Goal: Information Seeking & Learning: Learn about a topic

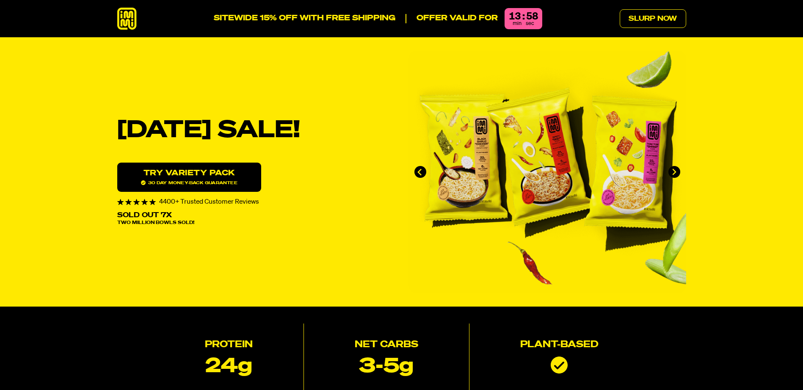
click at [181, 178] on link "Try variety Pack 30 day money-back guarantee" at bounding box center [189, 177] width 144 height 29
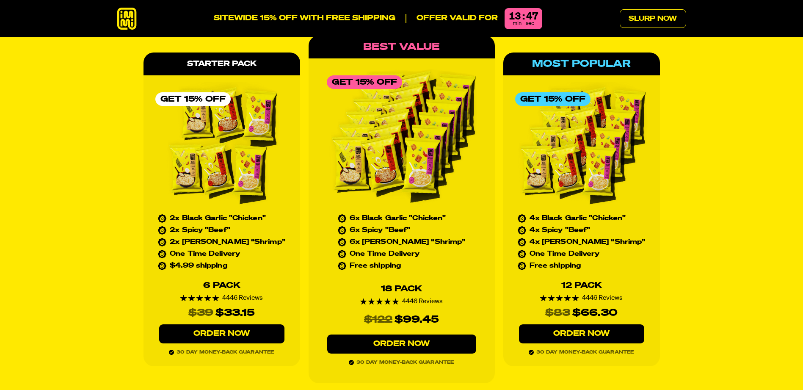
scroll to position [3848, 0]
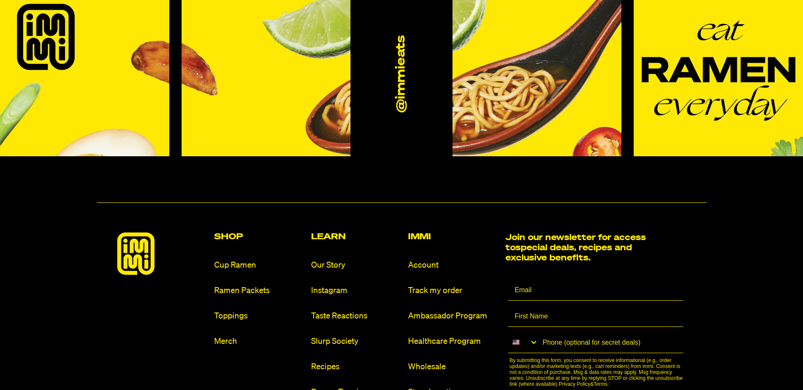
scroll to position [5032, 0]
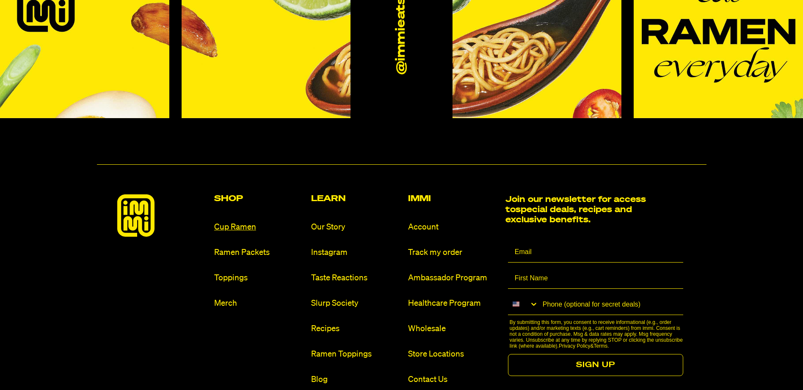
click at [247, 221] on link "Cup Ramen" at bounding box center [259, 226] width 90 height 11
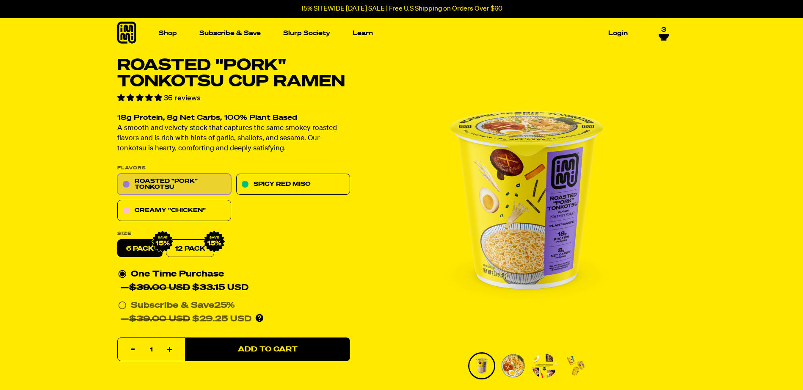
scroll to position [325, 0]
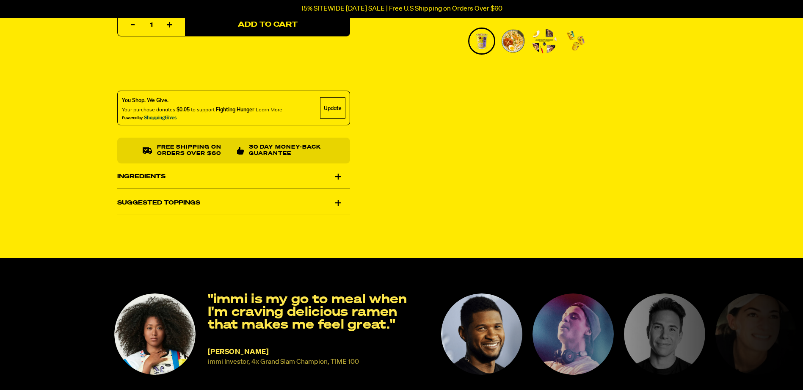
click at [337, 177] on div "Ingredients" at bounding box center [233, 177] width 233 height 24
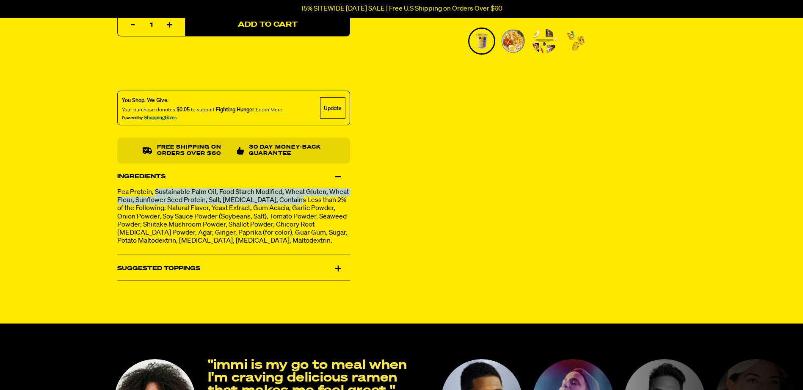
drag, startPoint x: 156, startPoint y: 194, endPoint x: 297, endPoint y: 198, distance: 140.6
click at [297, 198] on p "Pea Protein, Sustainable Palm Oil, Food Starch Modified, Wheat Gluten, Wheat Fl…" at bounding box center [233, 216] width 233 height 57
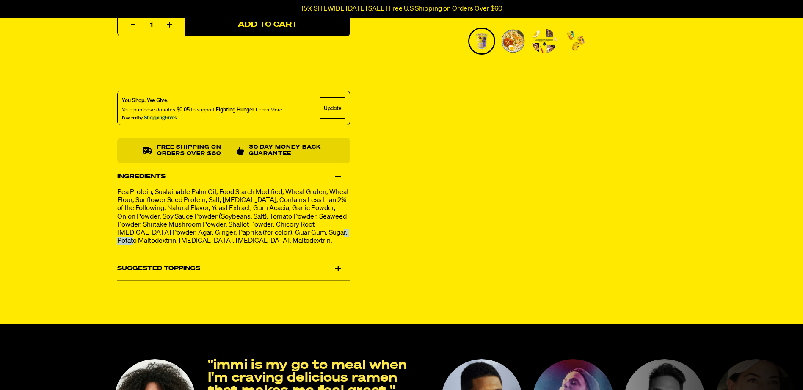
drag, startPoint x: 141, startPoint y: 242, endPoint x: 102, endPoint y: 238, distance: 39.1
click at [102, 238] on div "Roasted "Pork" Tonkotsu Cup Ramen 36 reviews 18g Protein, 8g Net Carbs, 100% Pl…" at bounding box center [402, 11] width 610 height 557
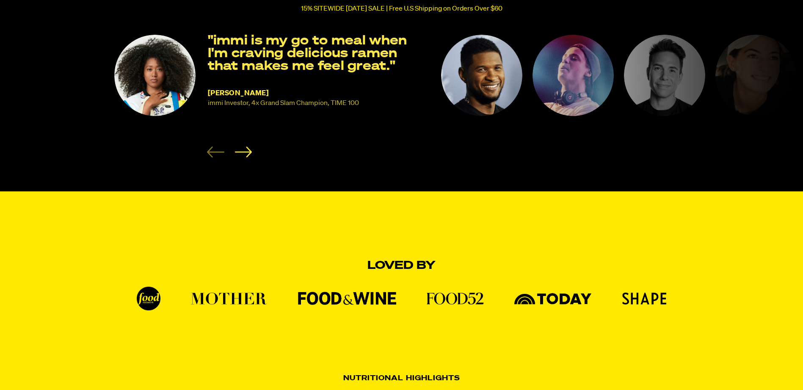
click at [462, 101] on img "2 of 8" at bounding box center [481, 75] width 81 height 81
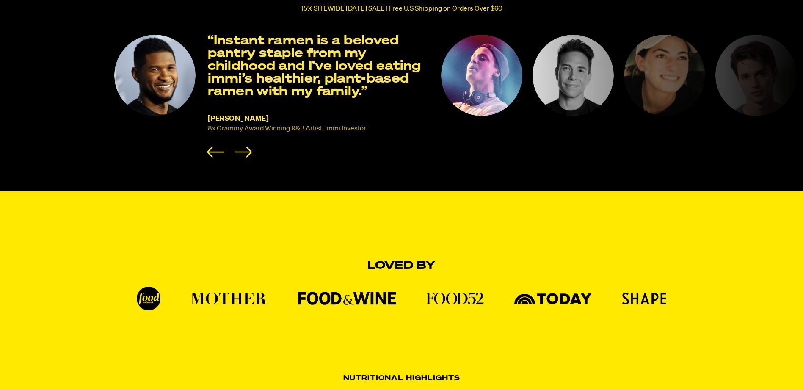
click at [459, 80] on img "3 of 8" at bounding box center [481, 75] width 81 height 81
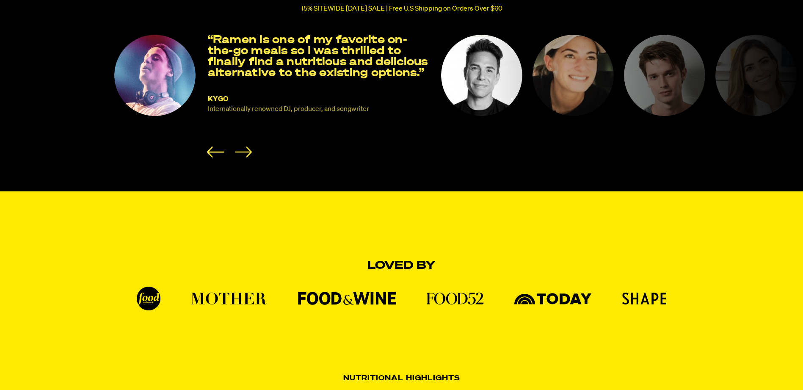
click at [491, 82] on img "4 of 8" at bounding box center [481, 75] width 81 height 81
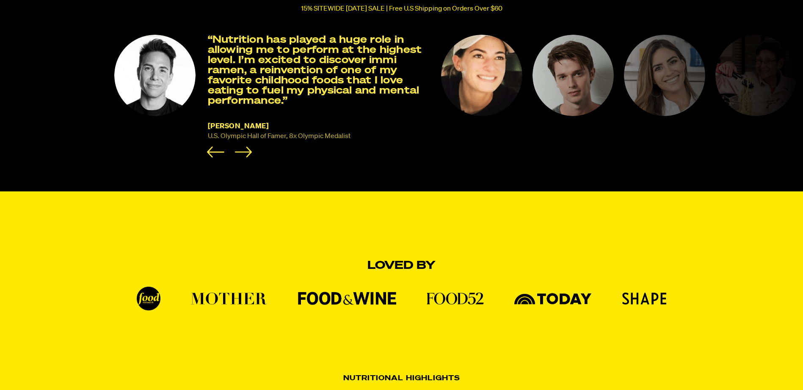
click at [492, 68] on img "5 of 8" at bounding box center [481, 75] width 81 height 81
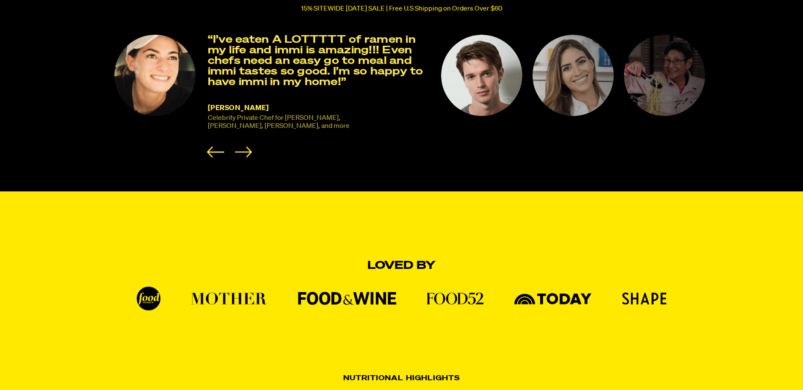
click at [484, 76] on img "6 of 8" at bounding box center [481, 75] width 81 height 81
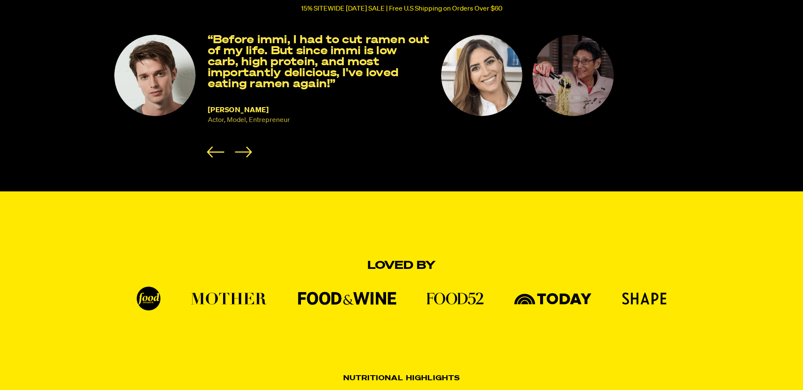
click at [484, 76] on img "7 of 8" at bounding box center [481, 75] width 81 height 81
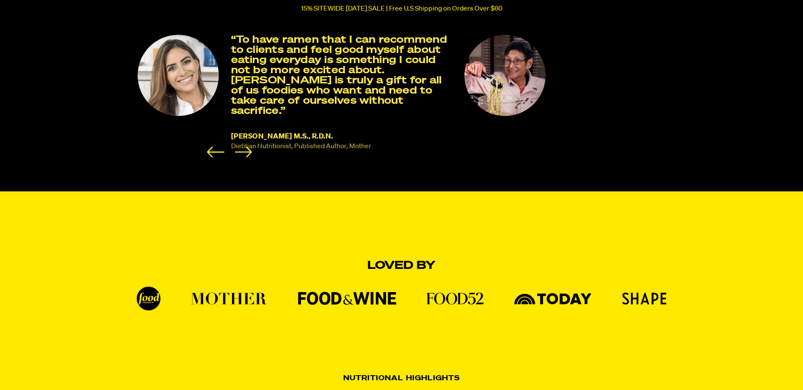
drag, startPoint x: 261, startPoint y: 61, endPoint x: 282, endPoint y: 64, distance: 21.0
click at [282, 64] on p "“To have ramen that I can recommend to clients and feel good myself about eatin…" at bounding box center [342, 75] width 223 height 81
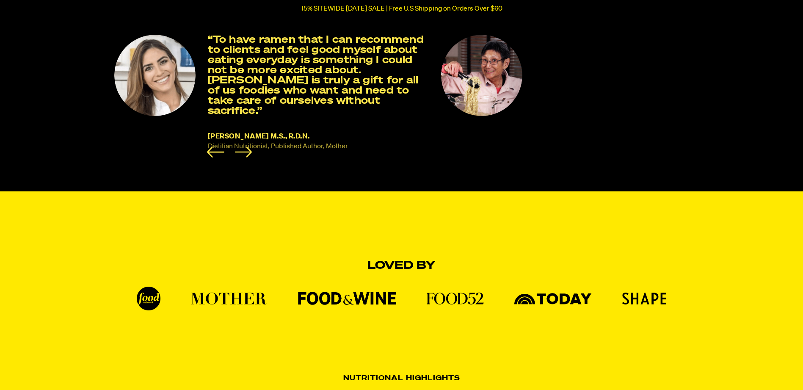
click at [492, 81] on img "8 of 8" at bounding box center [481, 75] width 81 height 81
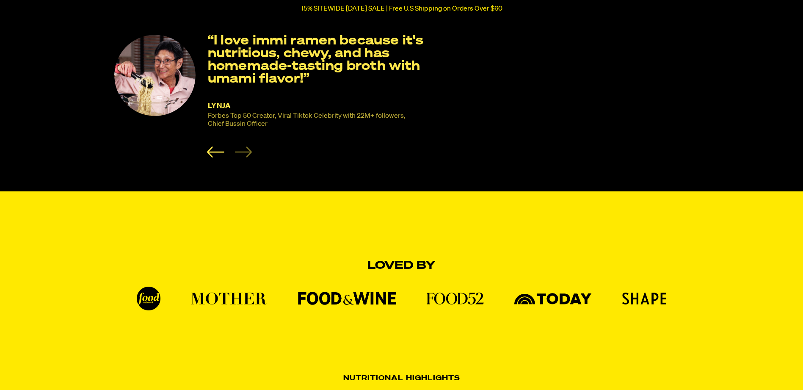
scroll to position [0, 0]
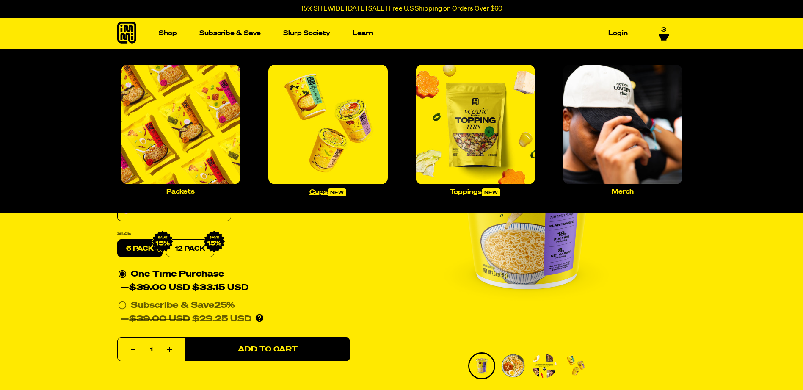
click at [356, 154] on img "Main navigation" at bounding box center [327, 124] width 119 height 119
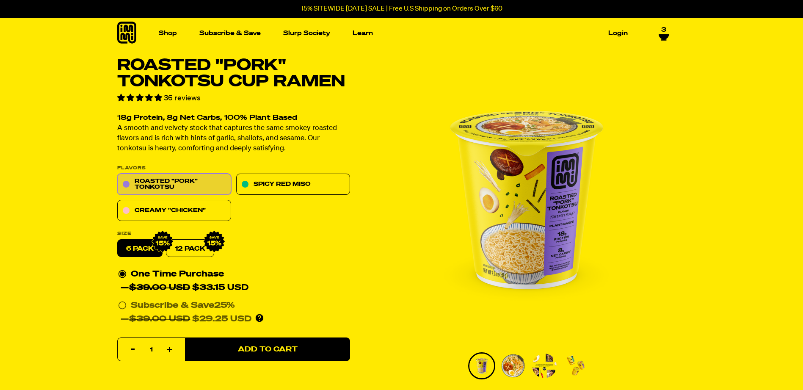
scroll to position [325, 0]
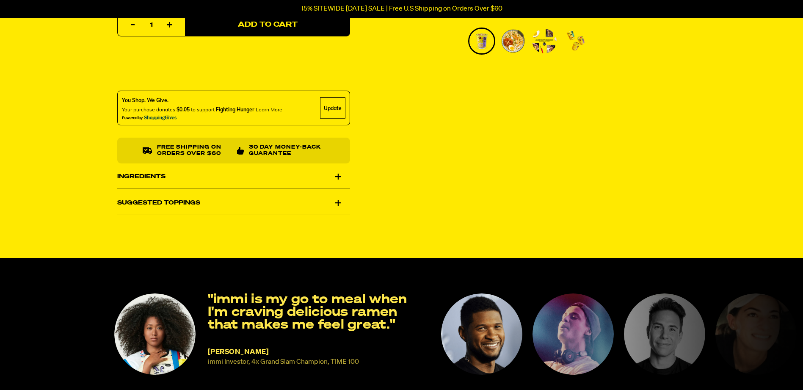
click at [337, 174] on div "Ingredients" at bounding box center [233, 177] width 233 height 24
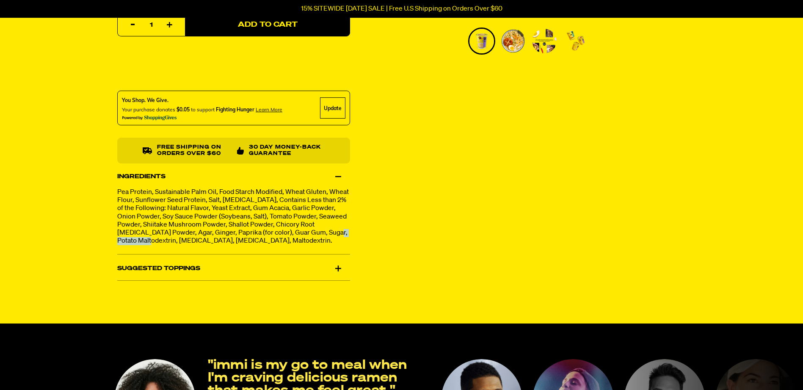
drag, startPoint x: 114, startPoint y: 238, endPoint x: 159, endPoint y: 238, distance: 45.3
click at [159, 238] on div "Roasted "Pork" Tonkotsu Cup Ramen 36 reviews 18g Protein, 8g Net Carbs, 100% Pl…" at bounding box center [402, 11] width 610 height 557
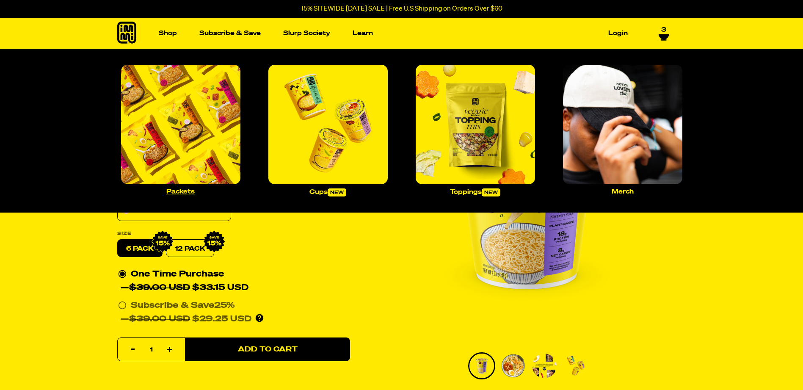
click at [188, 152] on img "Main navigation" at bounding box center [180, 124] width 119 height 119
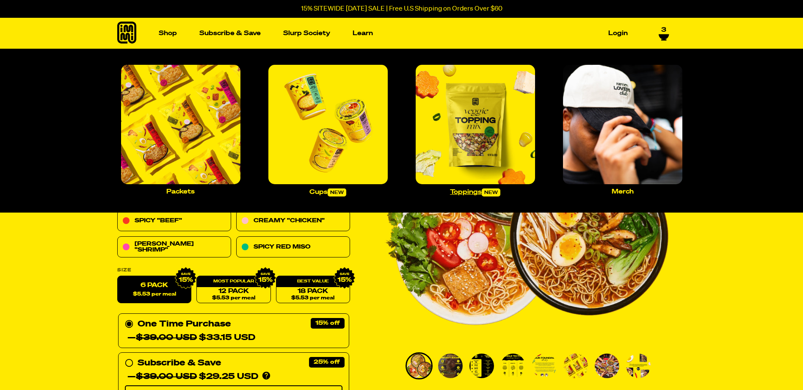
click at [460, 132] on img "Main navigation" at bounding box center [475, 124] width 119 height 119
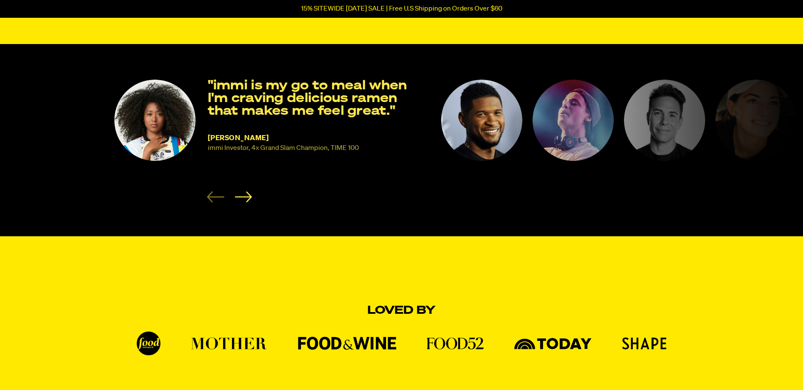
scroll to position [39, 0]
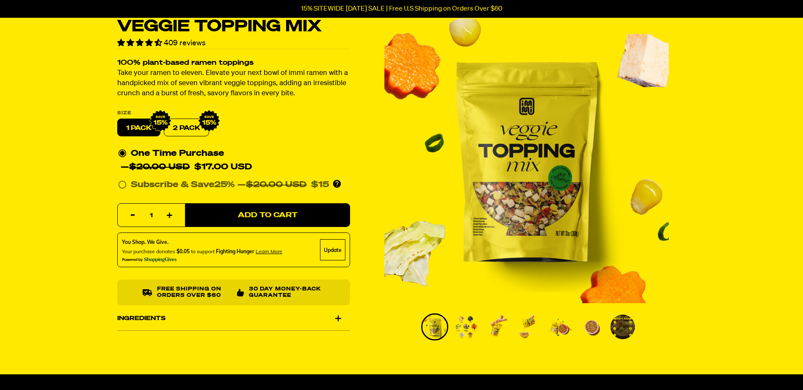
click at [337, 321] on div "Ingredients" at bounding box center [233, 319] width 233 height 24
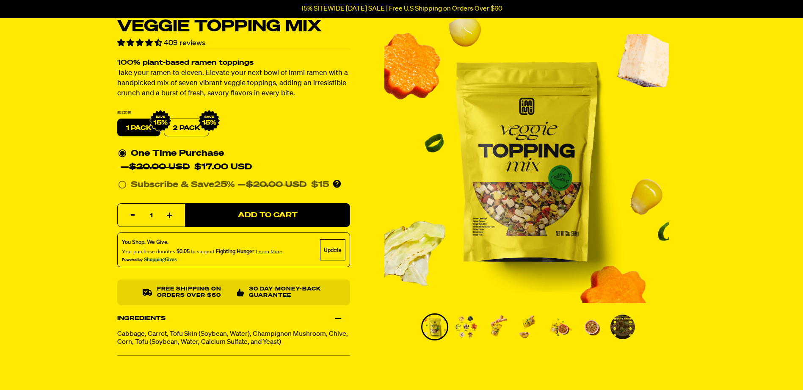
click at [463, 327] on img "Go to slide 2" at bounding box center [466, 327] width 25 height 25
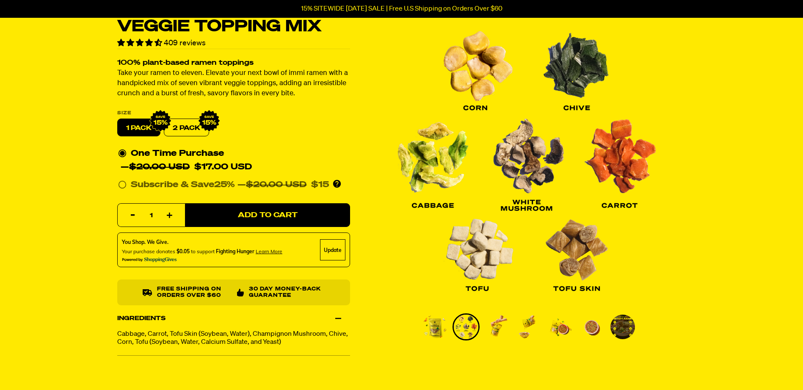
click at [498, 327] on img "Go to slide 3" at bounding box center [497, 327] width 25 height 25
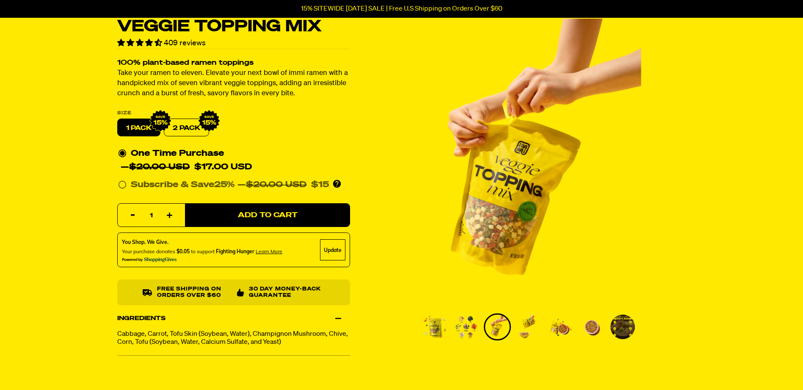
click at [527, 326] on img "Go to slide 4" at bounding box center [529, 327] width 25 height 25
